Goal: Contribute content

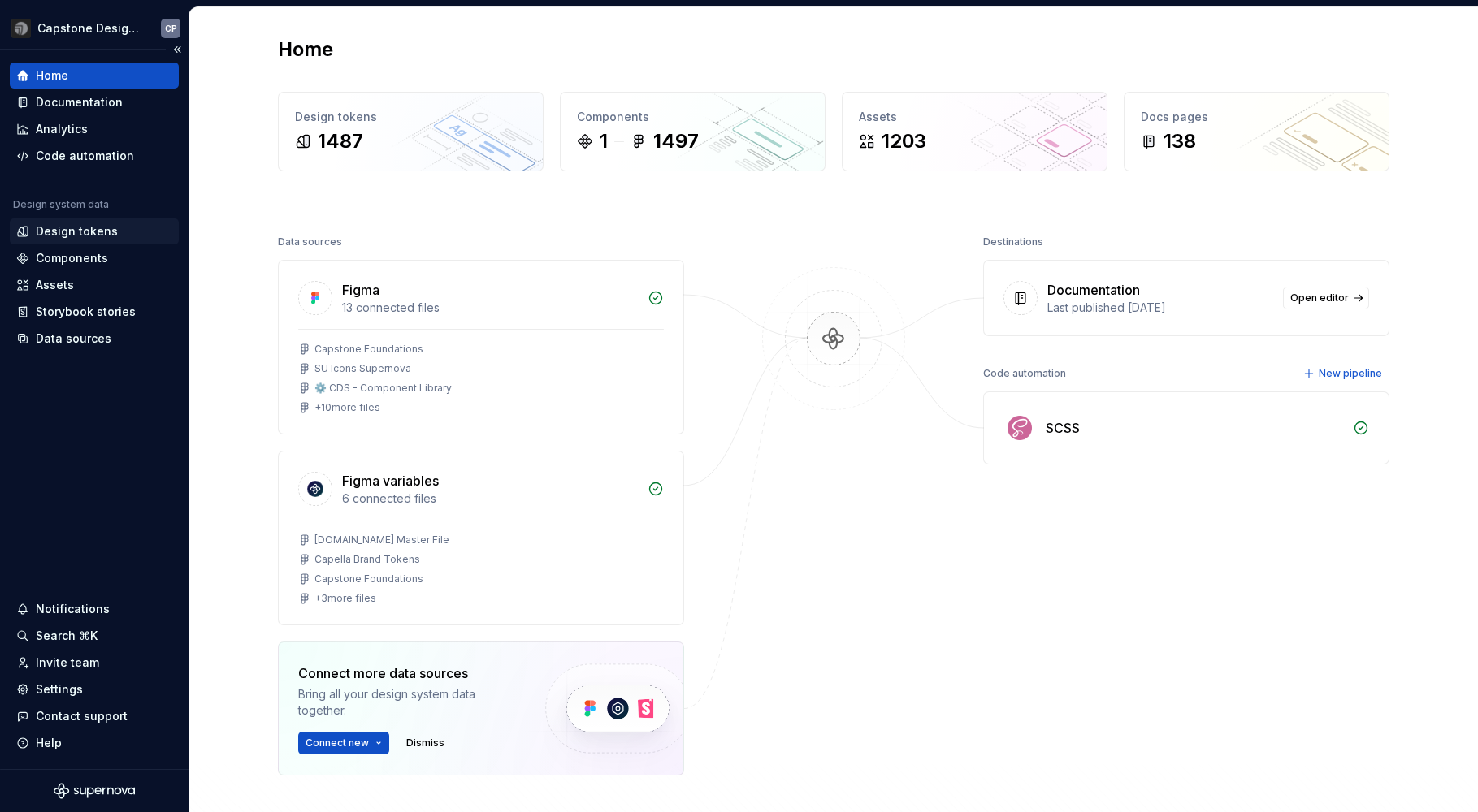
click at [86, 235] on div "Design tokens" at bounding box center [77, 231] width 82 height 16
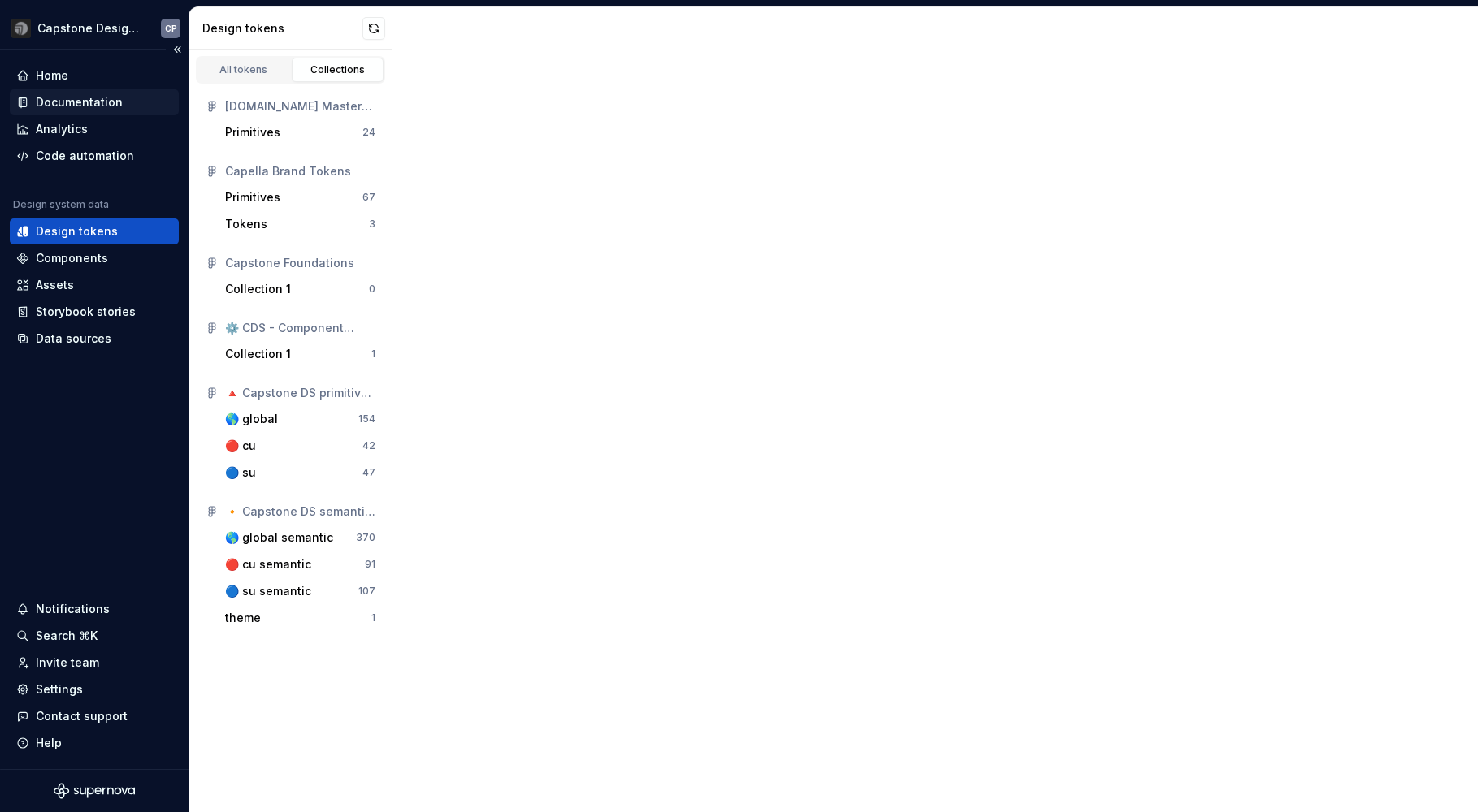
click at [85, 90] on div "Documentation" at bounding box center [94, 103] width 169 height 26
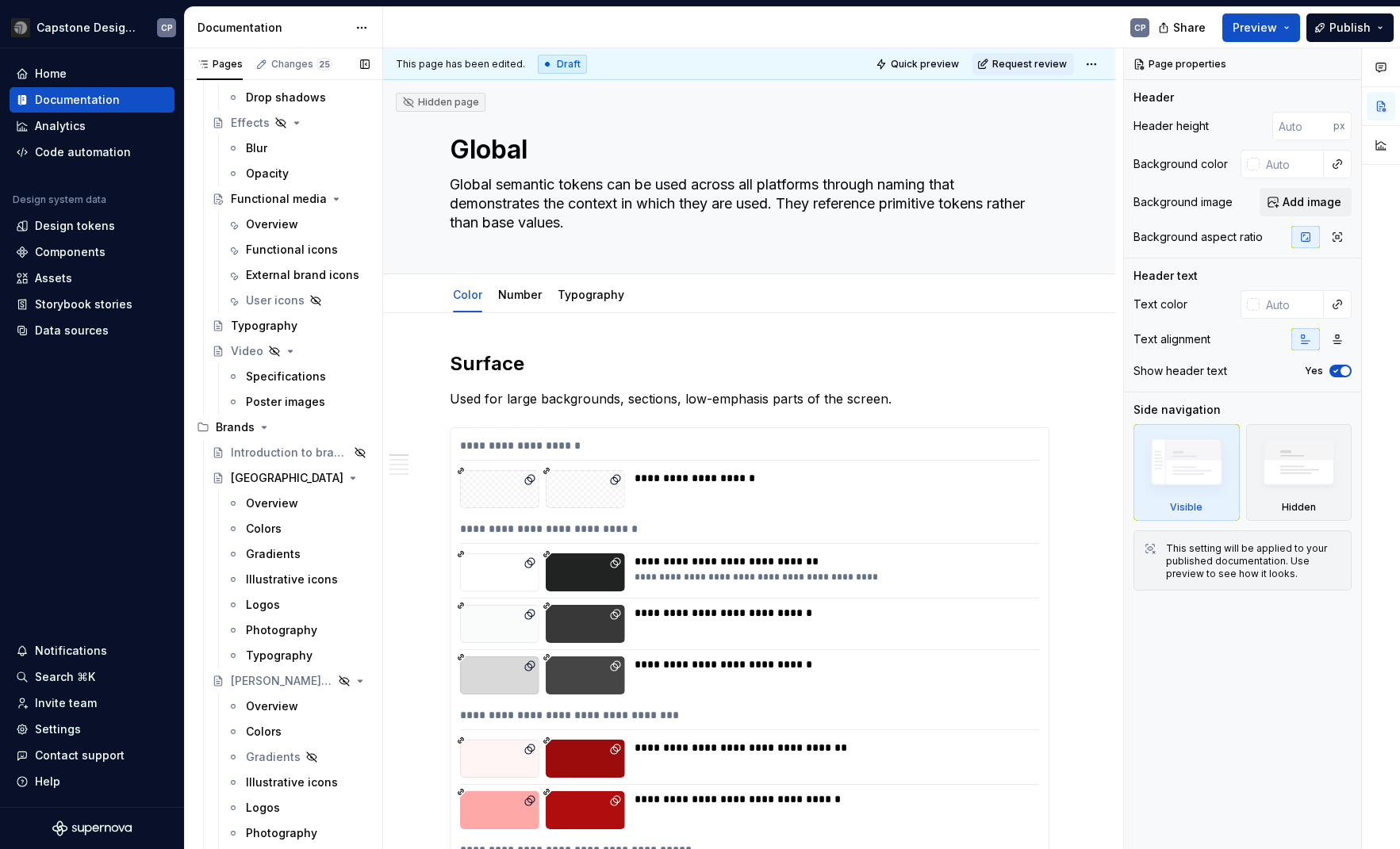
scroll to position [641, 0]
click at [525, 291] on link "Number" at bounding box center [520, 294] width 43 height 14
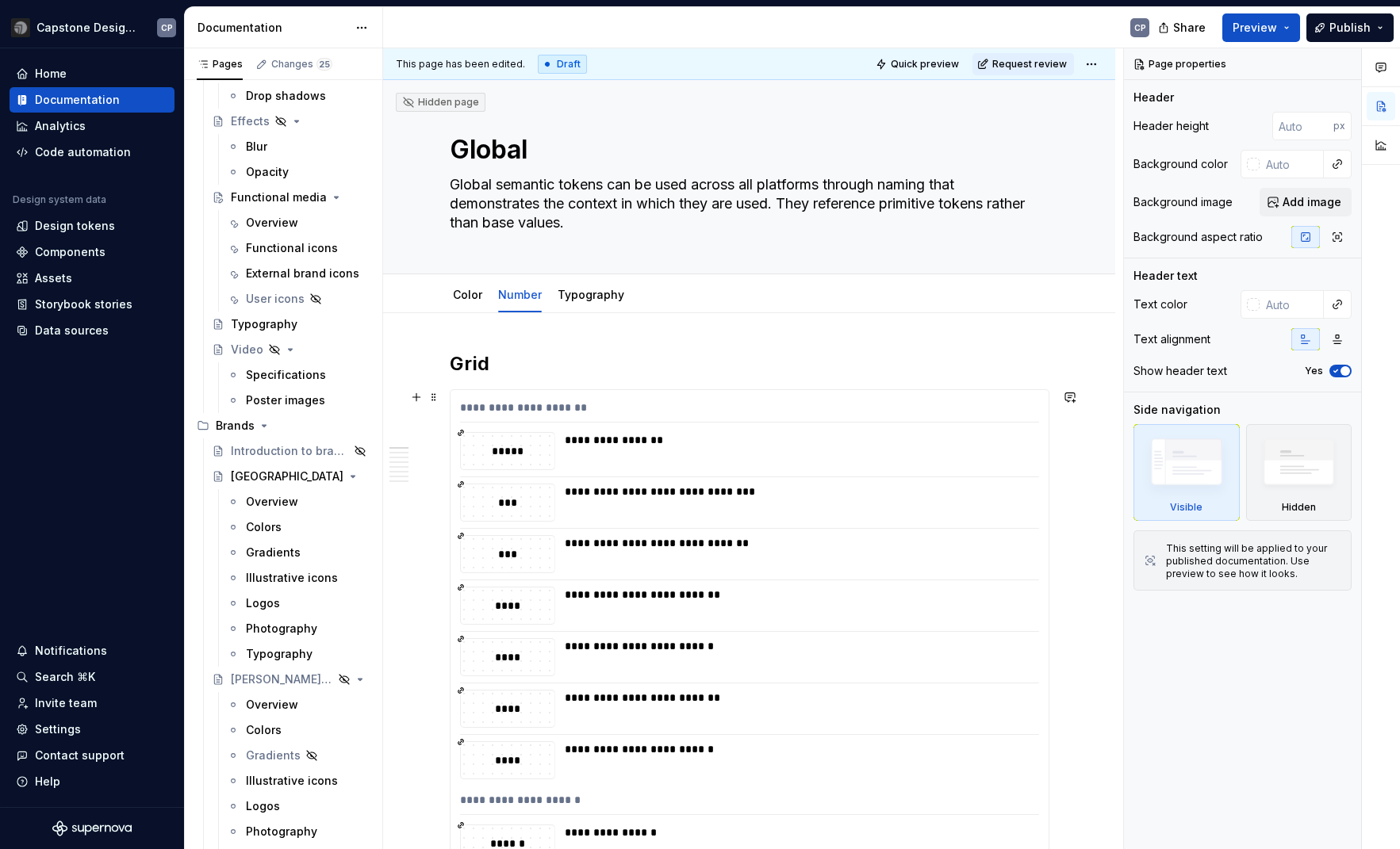
type textarea "*"
